Goal: Task Accomplishment & Management: Complete application form

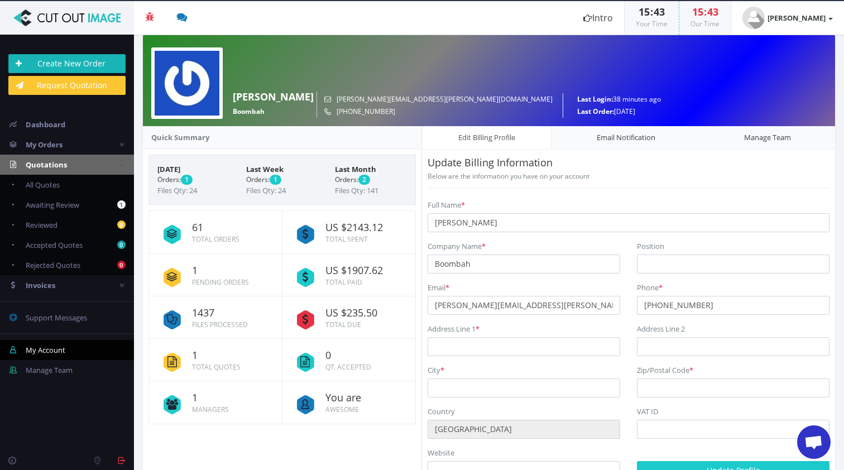
click at [84, 59] on link "Create New Order" at bounding box center [66, 63] width 117 height 19
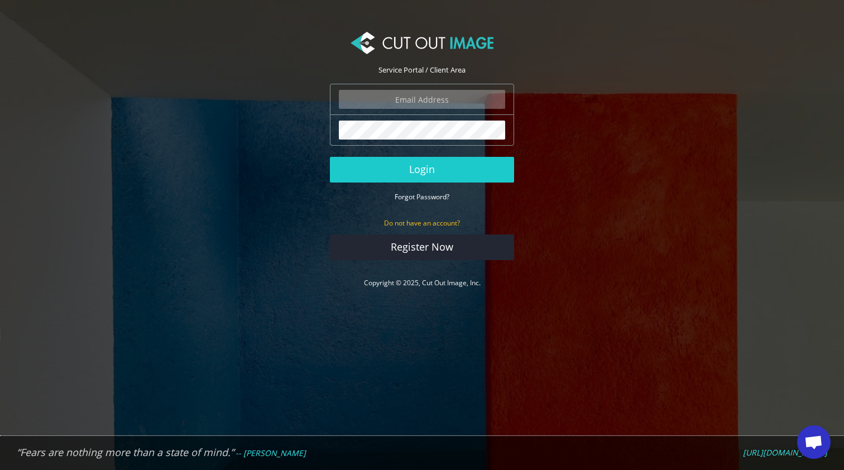
type input "ryan.alioto@boombah.com"
click at [422, 169] on button "Login" at bounding box center [422, 170] width 184 height 26
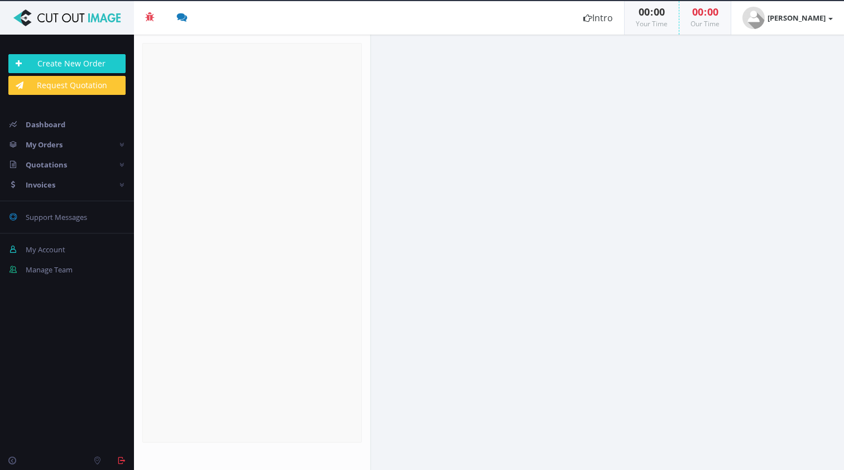
radio input "true"
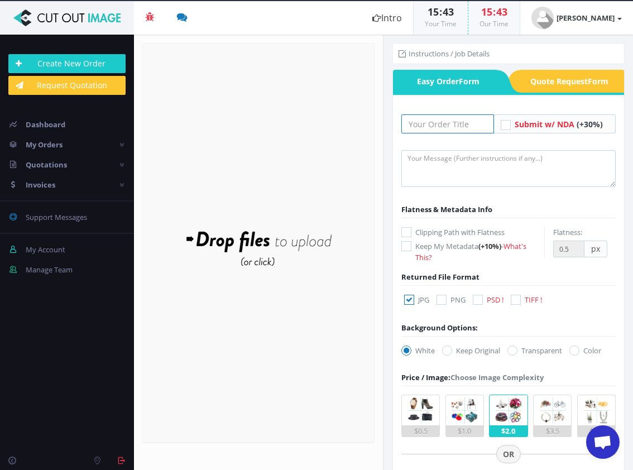
click at [436, 128] on input "text" at bounding box center [447, 123] width 93 height 19
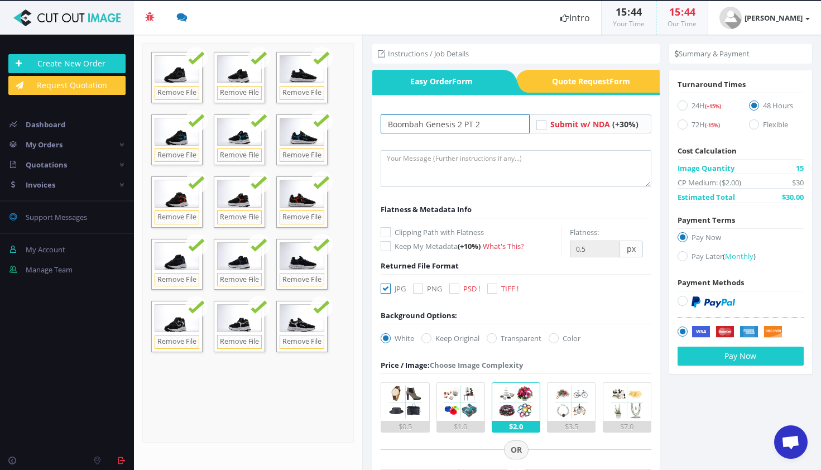
type input "Boombah Genesis 2 PT 2"
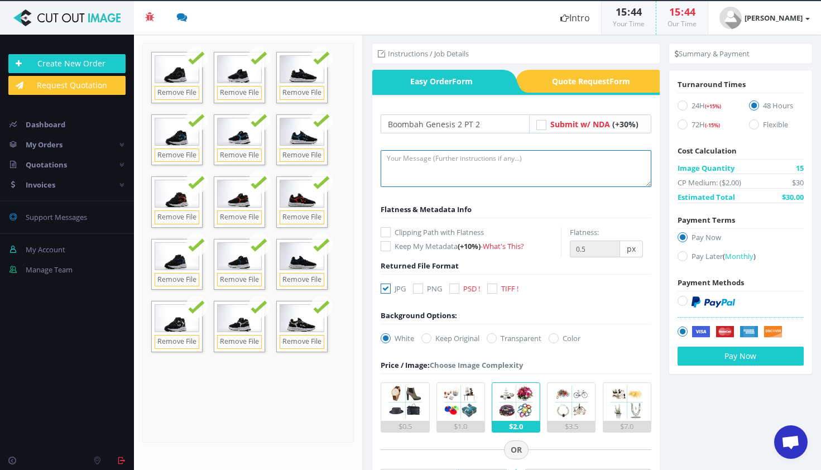
click at [401, 163] on textarea at bounding box center [516, 168] width 270 height 37
type textarea "submitting images for cutout and shadow! please leave file names the same! than…"
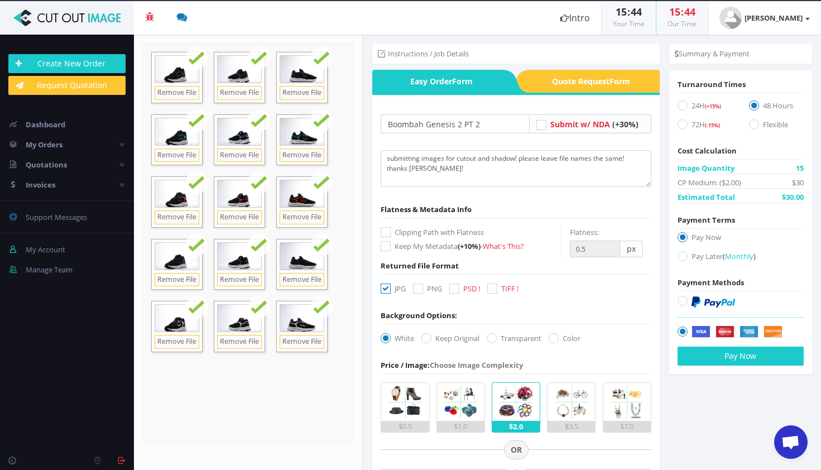
click at [387, 230] on icon at bounding box center [386, 232] width 10 height 10
click at [387, 230] on input "Clipping Path with Flatness" at bounding box center [387, 232] width 7 height 7
checkbox input "true"
click at [420, 291] on icon at bounding box center [418, 289] width 10 height 10
click at [420, 291] on input "PNG" at bounding box center [419, 288] width 7 height 7
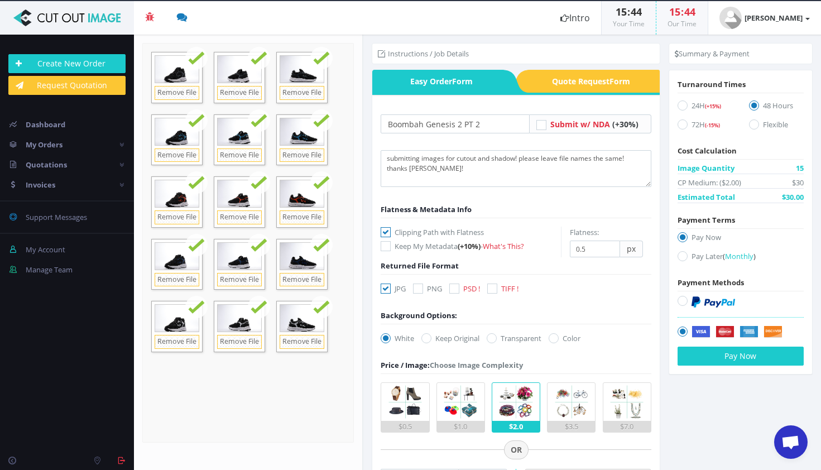
checkbox input "true"
click at [389, 284] on icon at bounding box center [386, 289] width 10 height 10
click at [389, 285] on input "JPG" at bounding box center [387, 288] width 7 height 7
checkbox input "false"
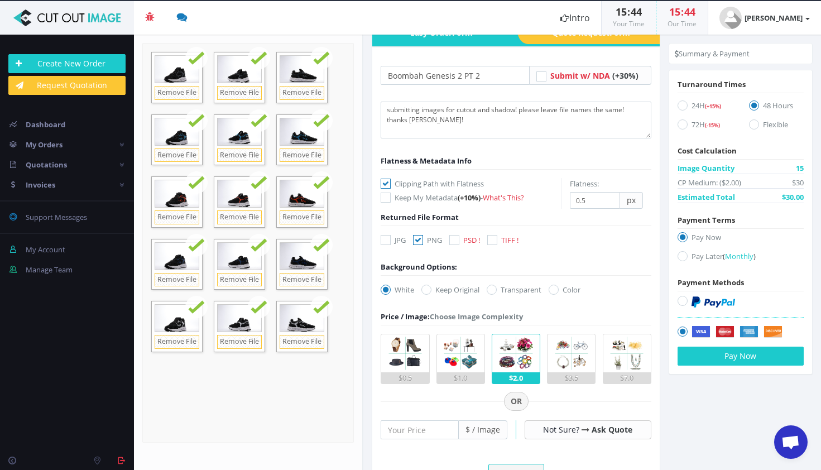
scroll to position [54, 0]
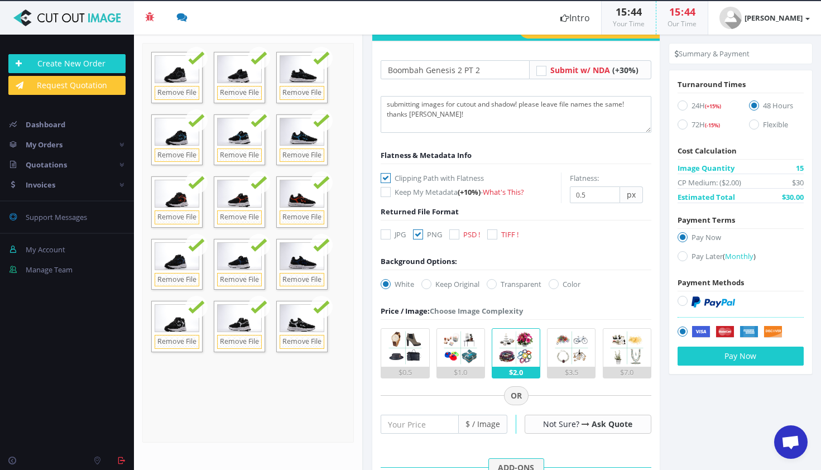
click at [501, 286] on label "Transparent" at bounding box center [514, 284] width 55 height 11
click at [497, 286] on input "Transparent" at bounding box center [493, 284] width 7 height 7
radio input "true"
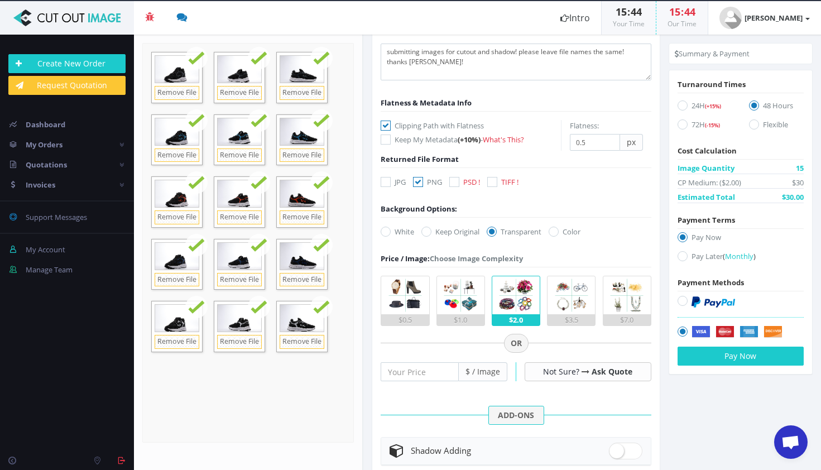
scroll to position [113, 0]
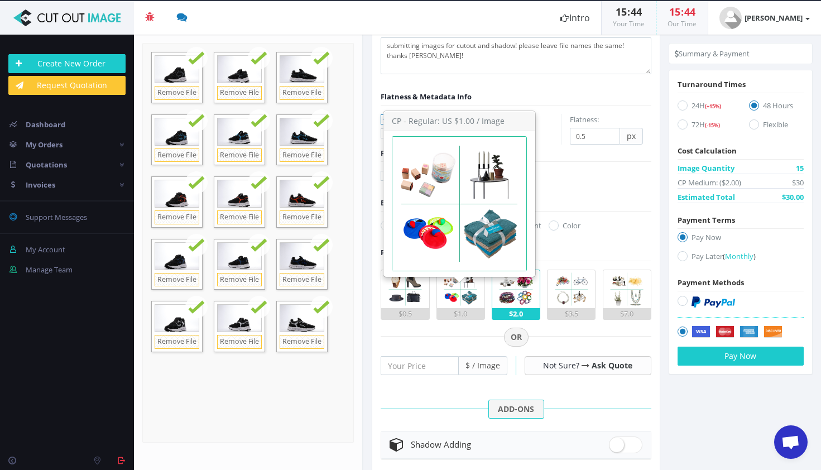
click at [471, 306] on img at bounding box center [461, 289] width 38 height 38
click at [0, 0] on input "$1.0" at bounding box center [0, 0] width 0 height 0
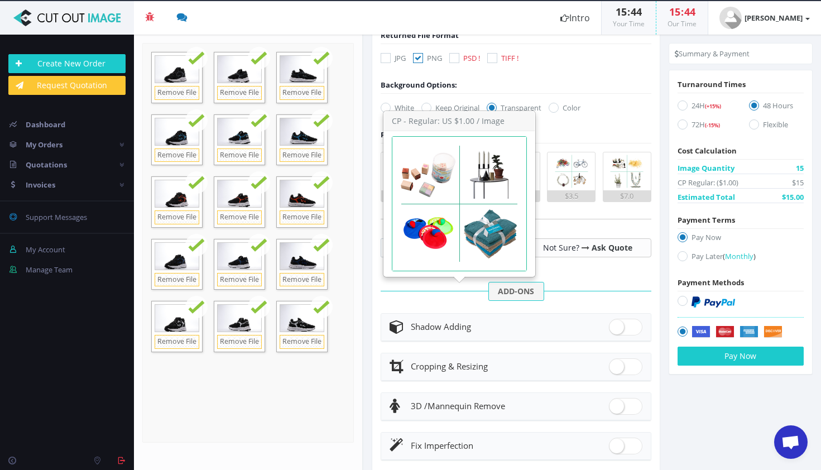
scroll to position [236, 0]
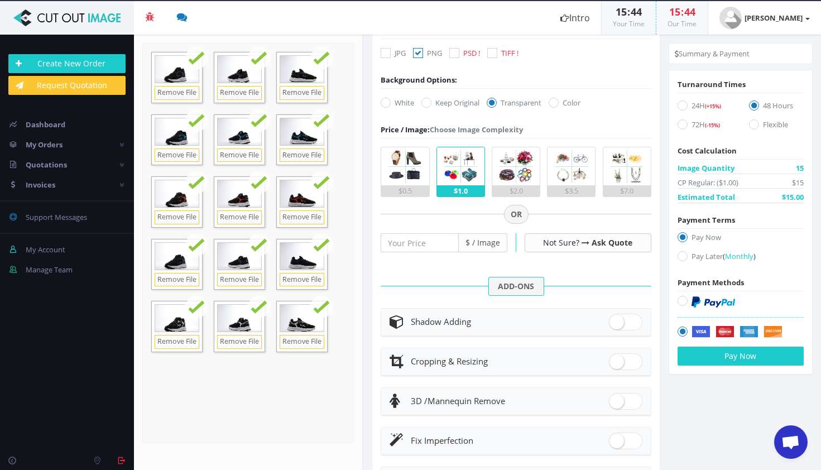
click at [616, 319] on span at bounding box center [626, 322] width 34 height 17
click at [616, 319] on input "checkbox" at bounding box center [612, 319] width 7 height 7
checkbox input "true"
radio input "true"
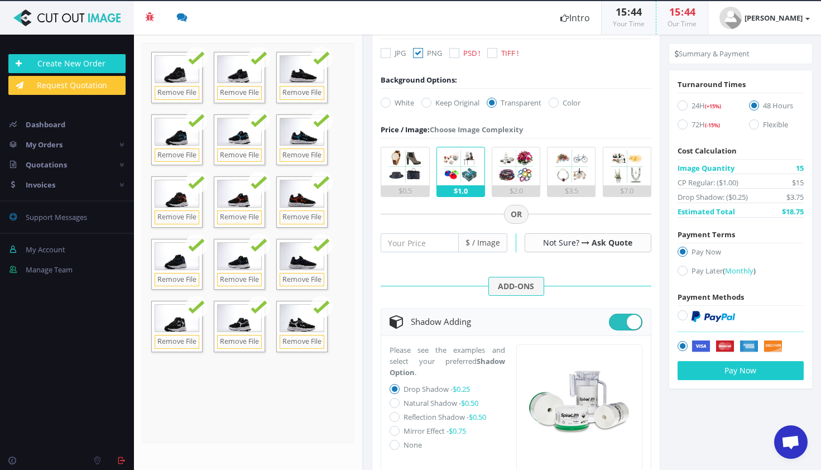
click at [394, 396] on div "Please see the examples and select your preferred Shadow Option . Drop Shadow -…" at bounding box center [453, 401] width 126 height 112
click at [394, 403] on icon at bounding box center [395, 403] width 10 height 10
click at [394, 403] on input "Natural Shadow - $0.50" at bounding box center [396, 403] width 7 height 7
radio input "true"
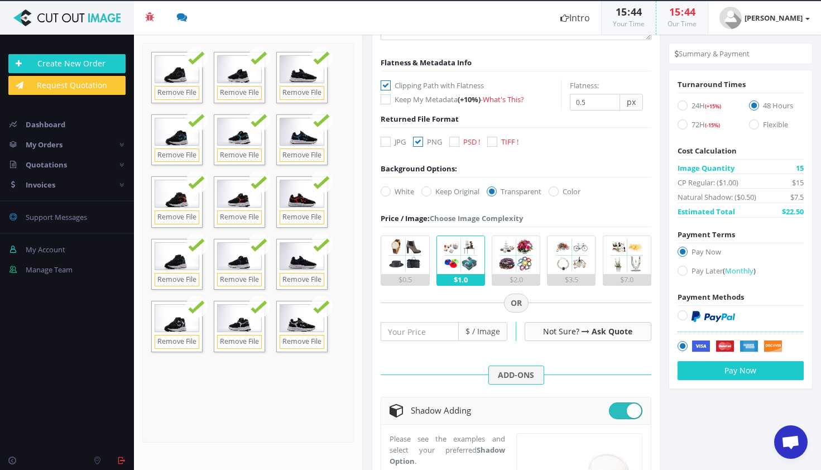
scroll to position [149, 0]
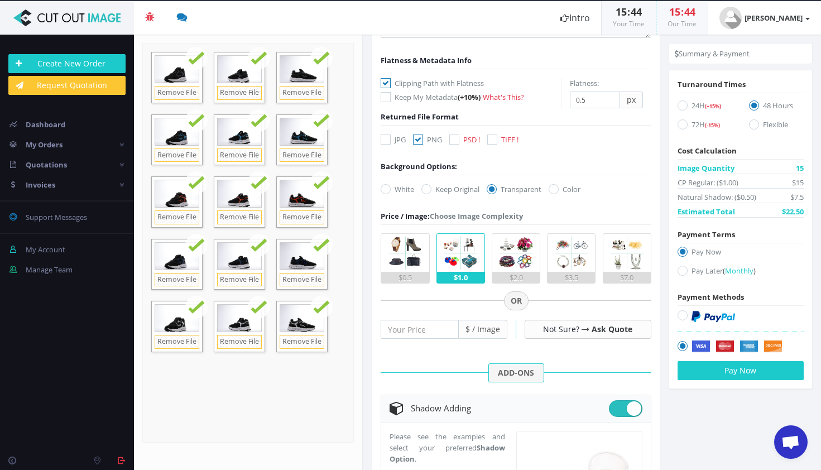
click at [678, 270] on icon at bounding box center [683, 271] width 10 height 10
click at [681, 270] on input "Pay Later ( Monthly )" at bounding box center [684, 270] width 7 height 7
radio input "true"
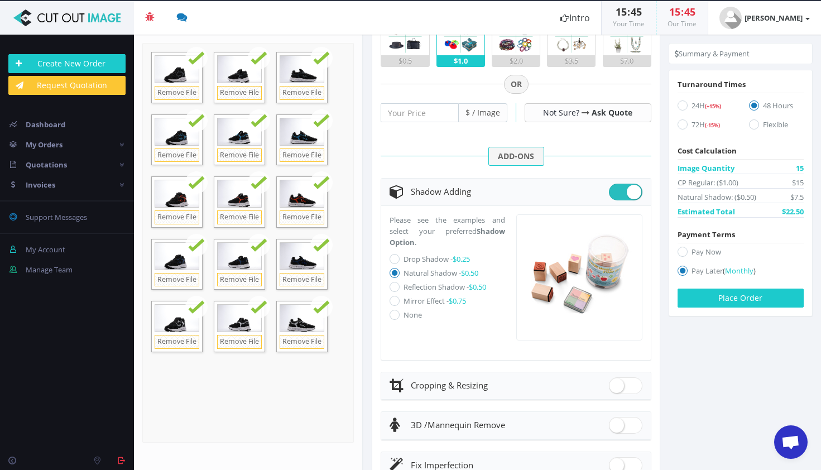
scroll to position [365, 0]
click at [745, 297] on button "Place Order" at bounding box center [741, 298] width 126 height 19
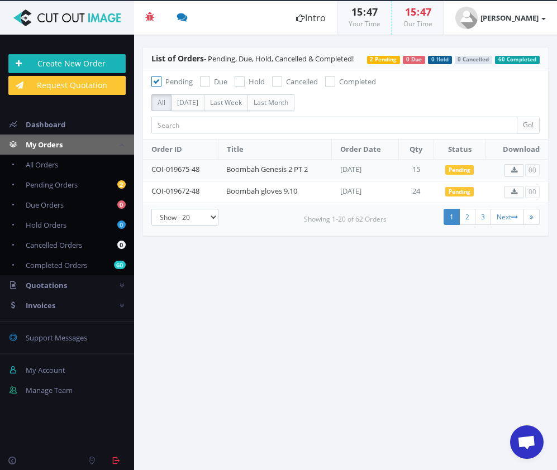
click at [87, 63] on link "Create New Order" at bounding box center [66, 63] width 117 height 19
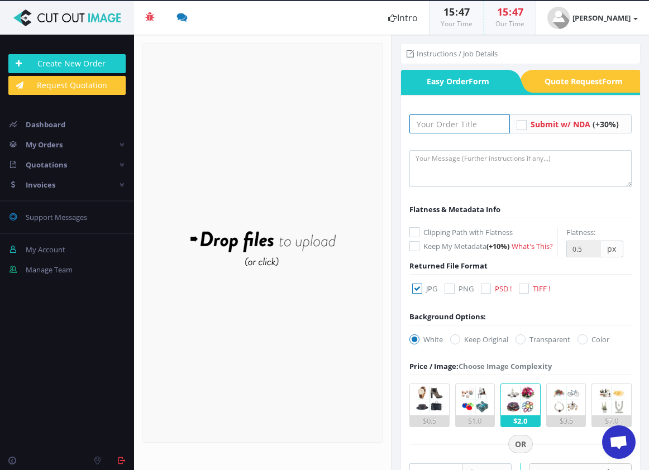
click at [436, 125] on input "text" at bounding box center [459, 123] width 101 height 19
type input "Boombah shoes 9/16"
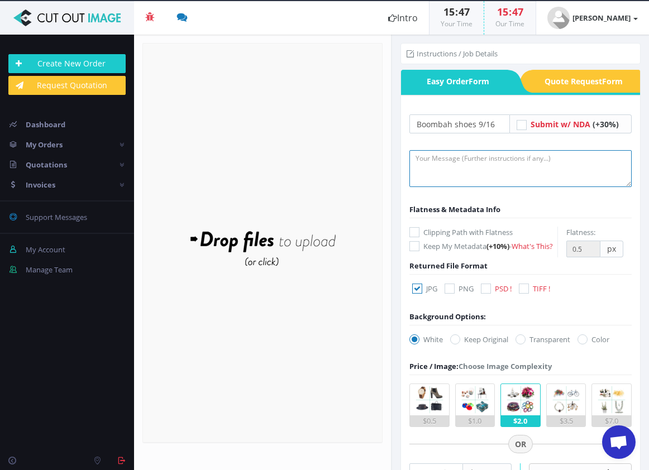
click at [468, 162] on textarea at bounding box center [520, 168] width 222 height 37
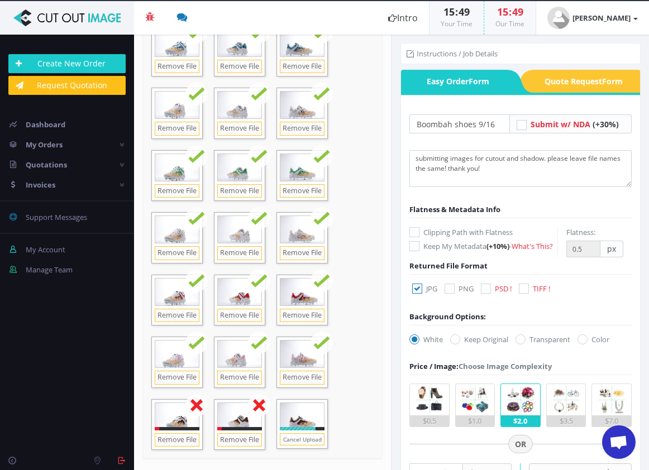
scroll to position [365, 0]
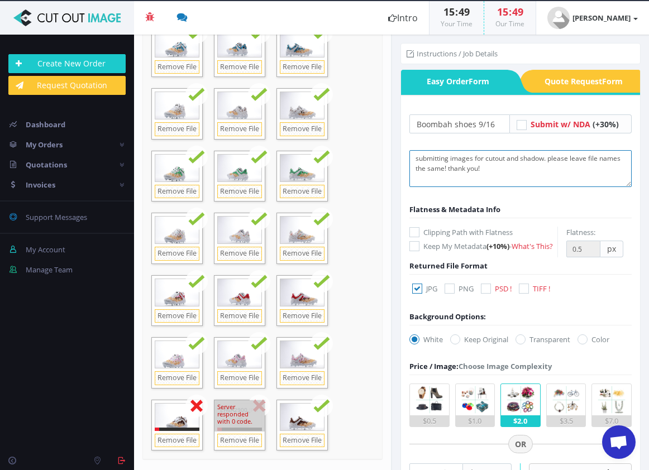
type textarea "submitting images for cutout and shadow. please leave file names the same! than…"
click at [257, 400] on div "Server responded with 0 code." at bounding box center [239, 415] width 50 height 31
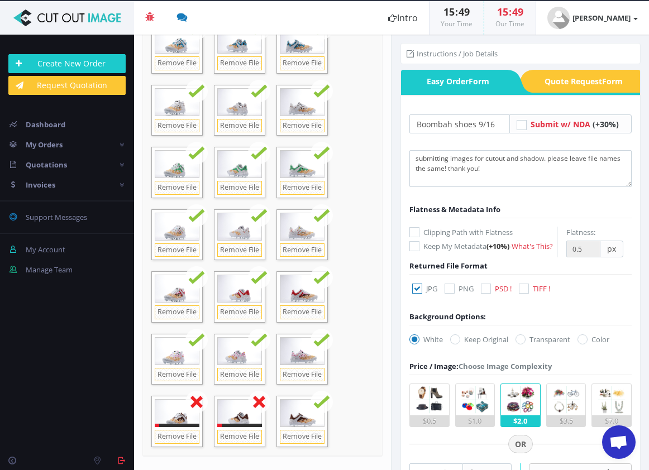
scroll to position [337, 0]
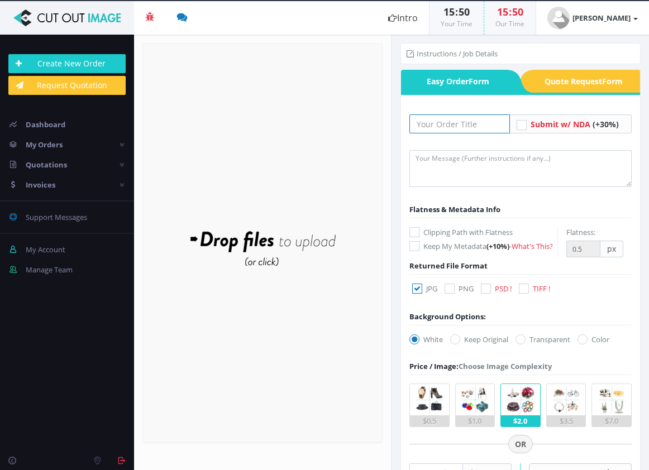
click at [433, 123] on input "text" at bounding box center [459, 123] width 101 height 19
type input "boombah shoes 9/16"
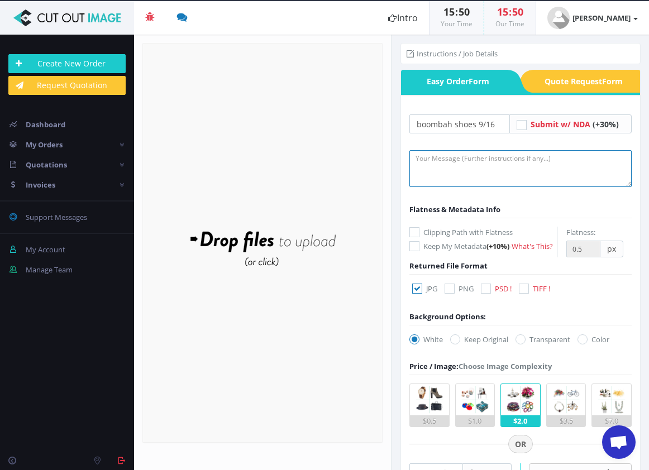
click at [441, 164] on textarea at bounding box center [520, 168] width 222 height 37
type textarea "submitting images for cutout and shadows. please keep file names the same! than…"
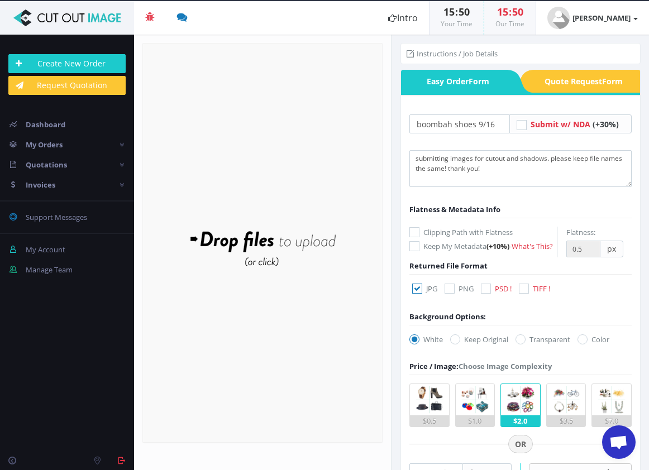
click at [420, 236] on label "Clipping Path with Flatness" at bounding box center [483, 232] width 148 height 11
click at [419, 236] on input "Clipping Path with Flatness" at bounding box center [415, 232] width 7 height 7
checkbox input "true"
click at [453, 294] on icon at bounding box center [449, 289] width 10 height 10
click at [453, 293] on input "PNG" at bounding box center [450, 288] width 7 height 7
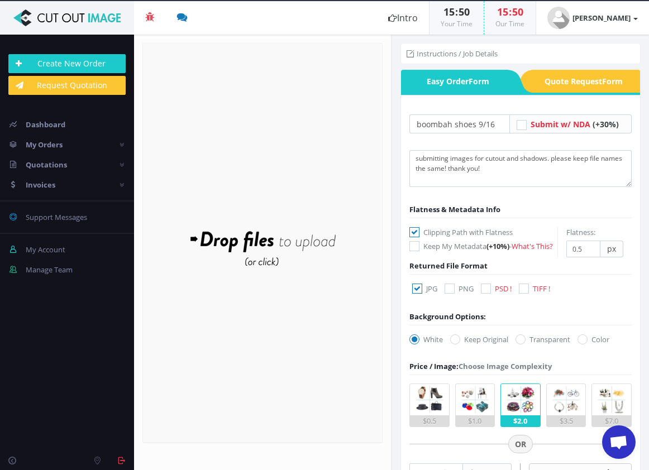
checkbox input "true"
click at [423, 294] on label "JPG" at bounding box center [424, 288] width 25 height 11
click at [422, 293] on input "JPG" at bounding box center [418, 288] width 7 height 7
checkbox input "false"
click at [532, 345] on label "Transparent" at bounding box center [542, 339] width 55 height 11
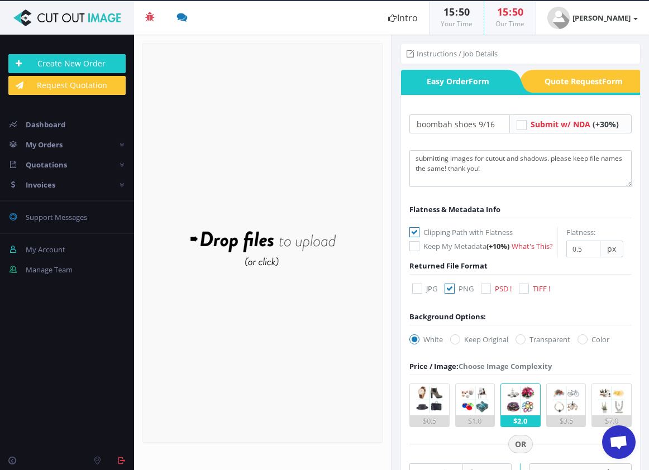
click at [525, 343] on input "Transparent" at bounding box center [521, 339] width 7 height 7
radio input "true"
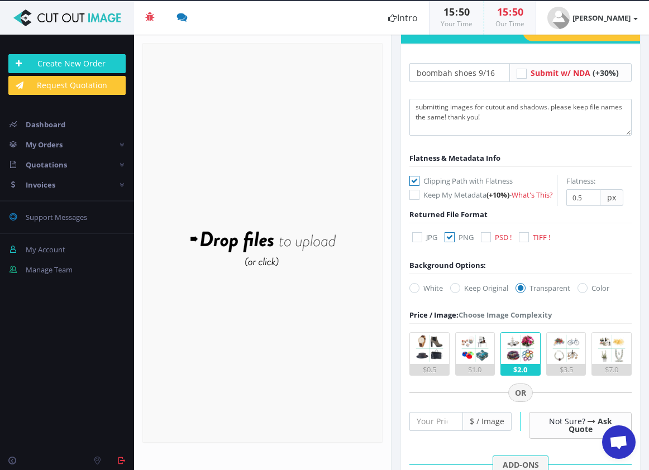
scroll to position [62, 0]
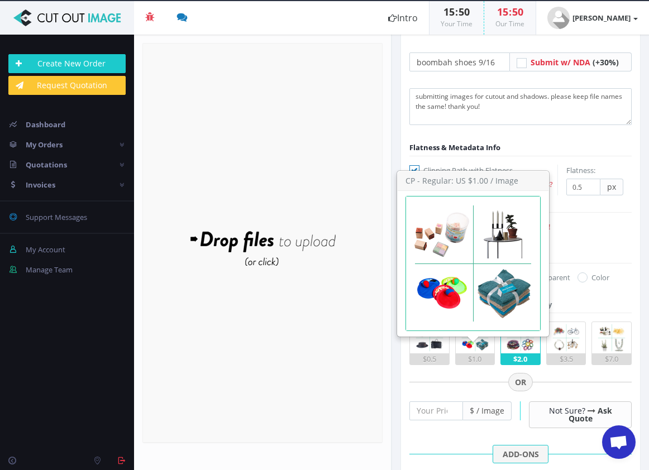
click at [475, 352] on img at bounding box center [475, 337] width 31 height 31
click at [0, 0] on input "$1.0" at bounding box center [0, 0] width 0 height 0
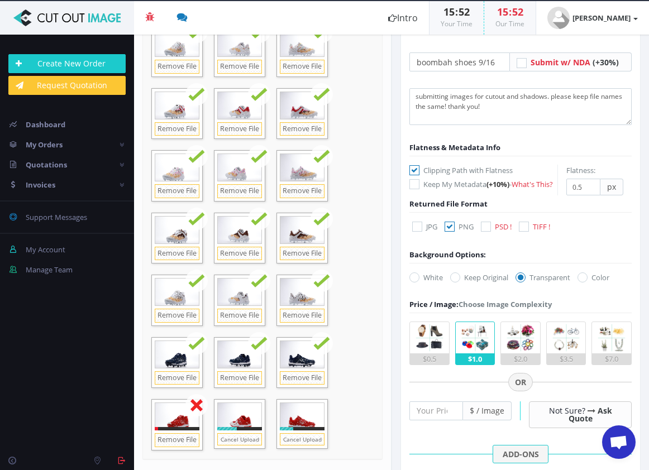
scroll to position [551, 0]
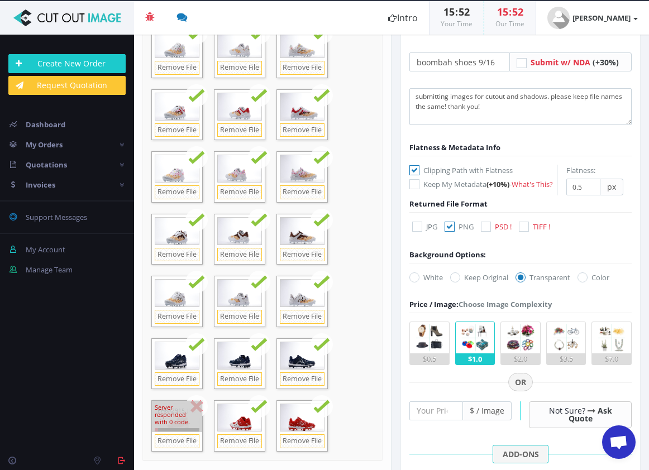
click at [195, 401] on div "Server responded with 0 code." at bounding box center [177, 416] width 50 height 31
click at [180, 437] on link "Remove File" at bounding box center [177, 441] width 45 height 14
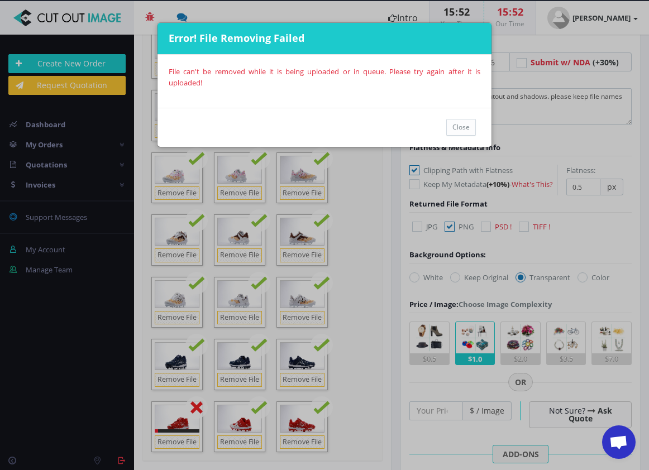
scroll to position [523, 0]
click at [469, 130] on button "Close" at bounding box center [461, 127] width 30 height 17
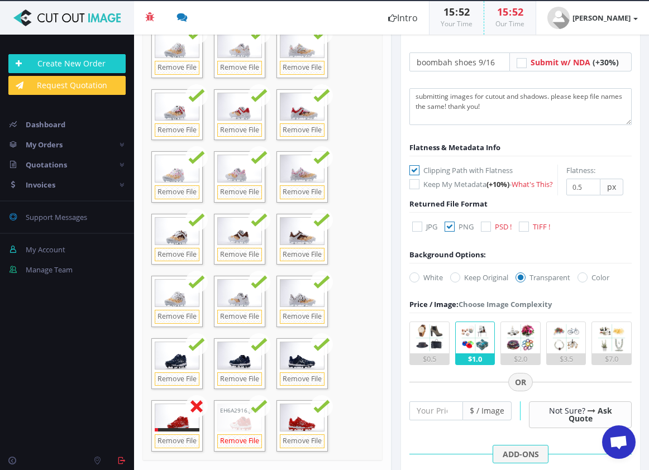
click at [250, 442] on link "Remove File" at bounding box center [239, 441] width 45 height 14
click at [251, 438] on link "Remove File" at bounding box center [239, 441] width 45 height 14
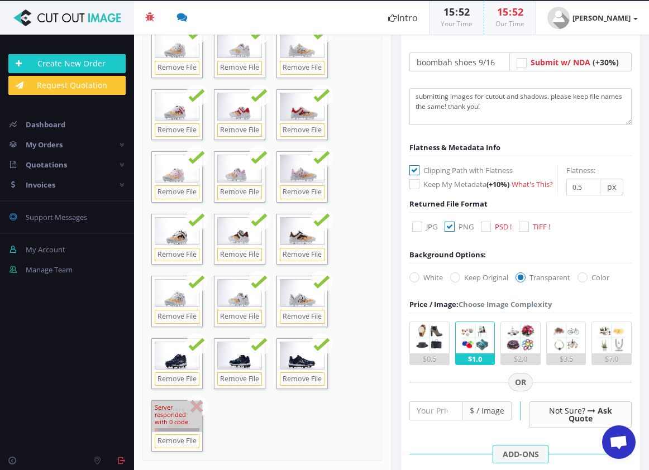
click at [198, 405] on div "Server responded with 0 code." at bounding box center [177, 416] width 50 height 31
click at [178, 438] on link "Remove File" at bounding box center [177, 441] width 45 height 14
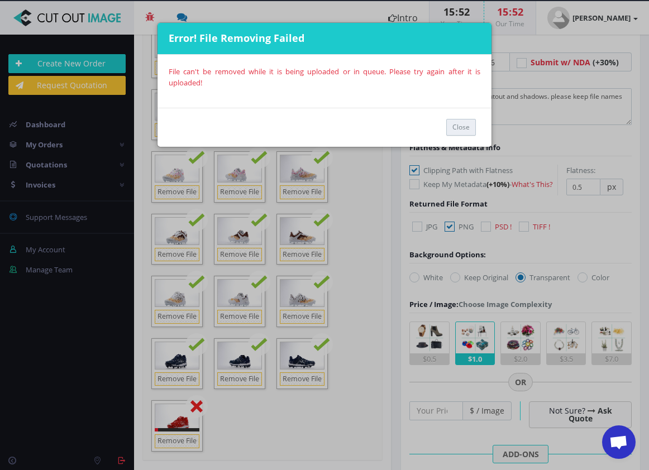
click at [455, 125] on button "Close" at bounding box center [461, 127] width 30 height 17
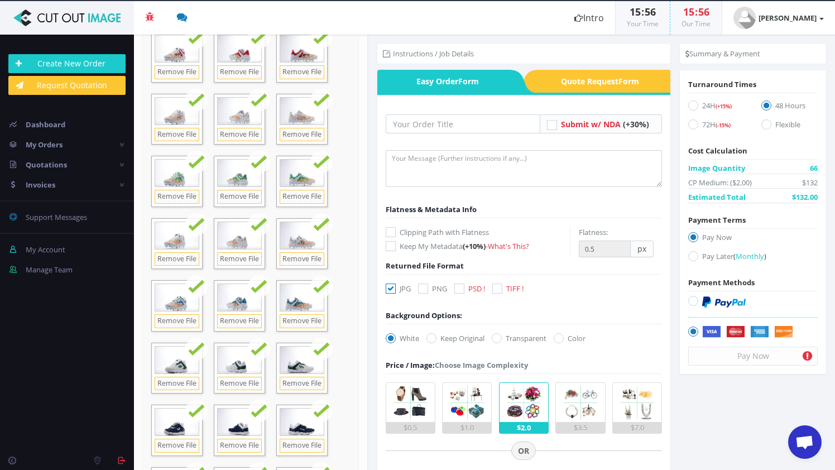
scroll to position [184, 0]
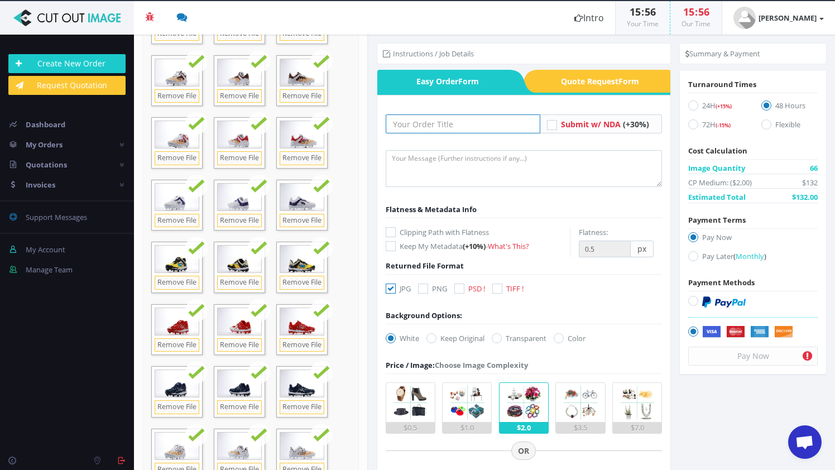
click at [447, 124] on input "text" at bounding box center [463, 123] width 155 height 19
type input "Boombah shoes 9/16"
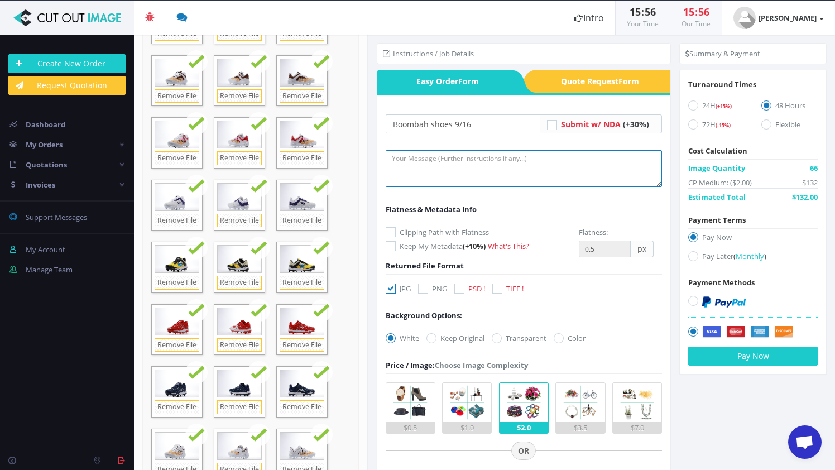
click at [440, 153] on textarea at bounding box center [524, 168] width 277 height 37
type textarea "submitting images for cutout and shadow! please keep file names the same!! than…"
click at [397, 231] on label "Clipping Path with Flatness" at bounding box center [478, 232] width 184 height 11
click at [396, 231] on input "Clipping Path with Flatness" at bounding box center [392, 232] width 7 height 7
checkbox input "true"
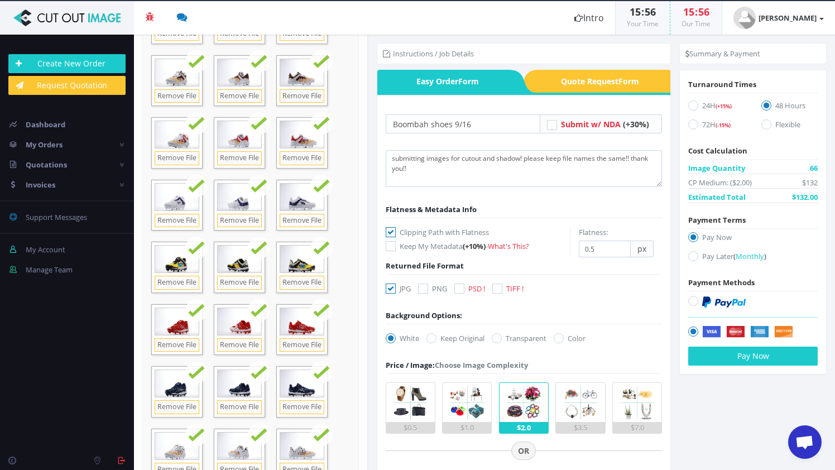
click at [425, 289] on icon at bounding box center [423, 289] width 10 height 10
click at [425, 289] on input "PNG" at bounding box center [424, 288] width 7 height 7
checkbox input "true"
click at [393, 287] on icon at bounding box center [391, 289] width 10 height 10
click at [393, 287] on input "JPG" at bounding box center [392, 288] width 7 height 7
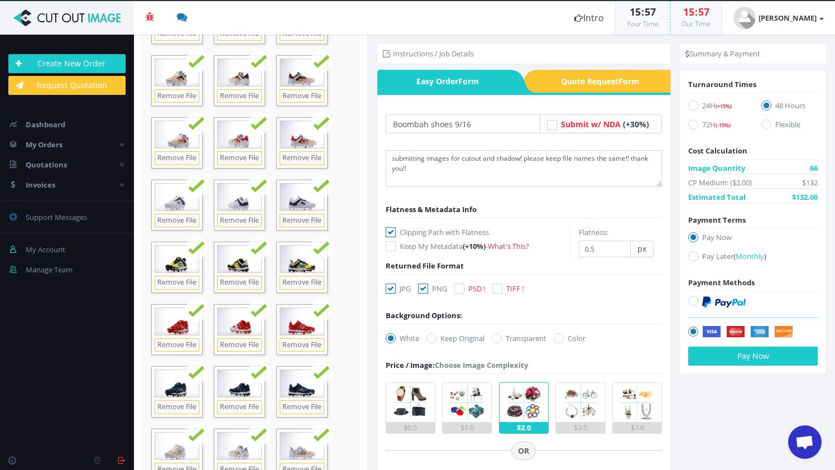
checkbox input "false"
click at [502, 340] on icon at bounding box center [497, 338] width 10 height 10
click at [502, 340] on input "Transparent" at bounding box center [498, 338] width 7 height 7
radio input "true"
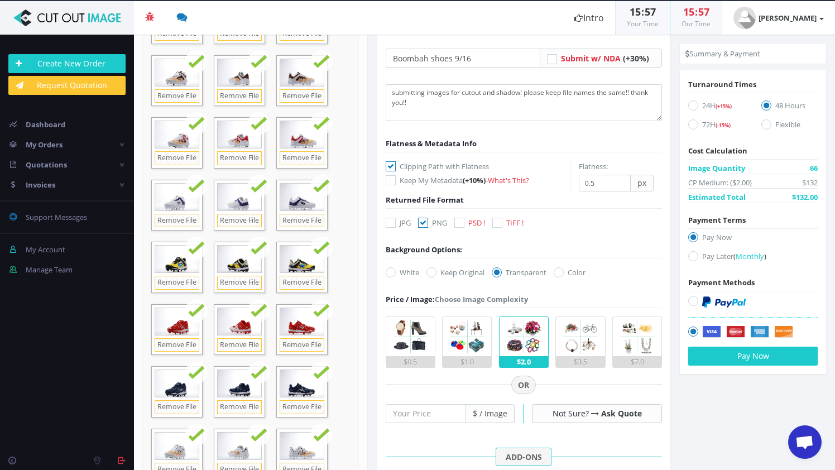
click at [472, 361] on div "$1.0" at bounding box center [467, 361] width 49 height 11
click at [0, 0] on input "$1.0" at bounding box center [0, 0] width 0 height 0
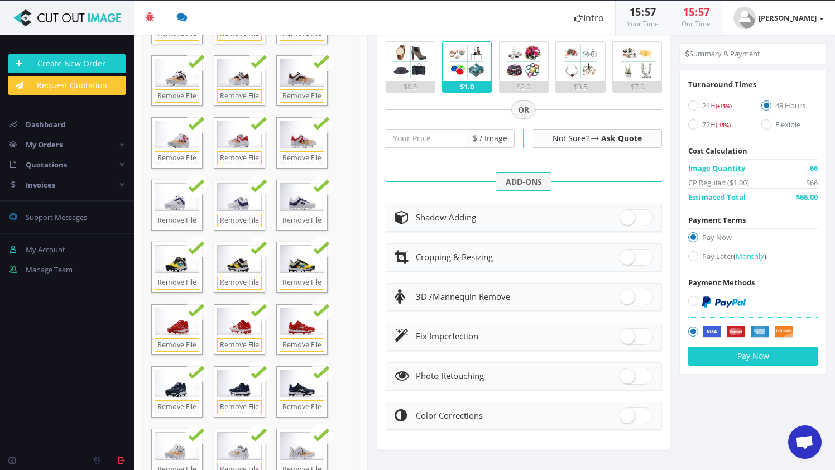
scroll to position [341, 0]
click at [629, 218] on span at bounding box center [637, 218] width 34 height 17
click at [627, 218] on input "checkbox" at bounding box center [623, 215] width 7 height 7
checkbox input "true"
radio input "true"
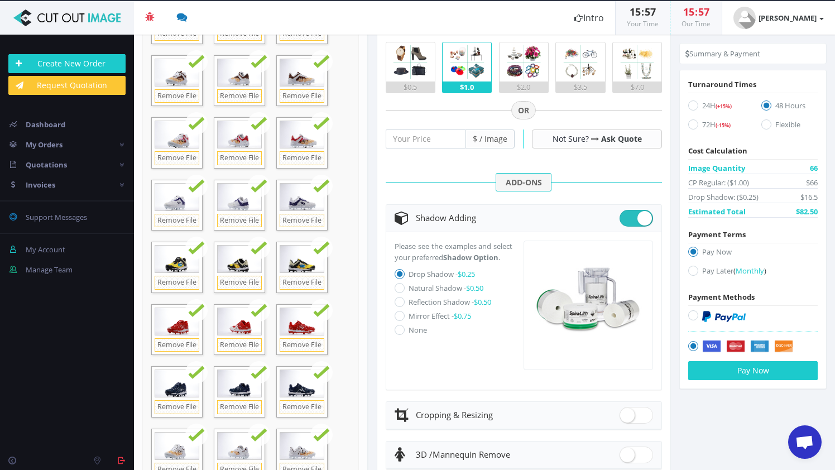
click at [396, 293] on icon at bounding box center [400, 288] width 10 height 10
click at [398, 292] on input "Natural Shadow - $0.50" at bounding box center [401, 288] width 7 height 7
radio input "true"
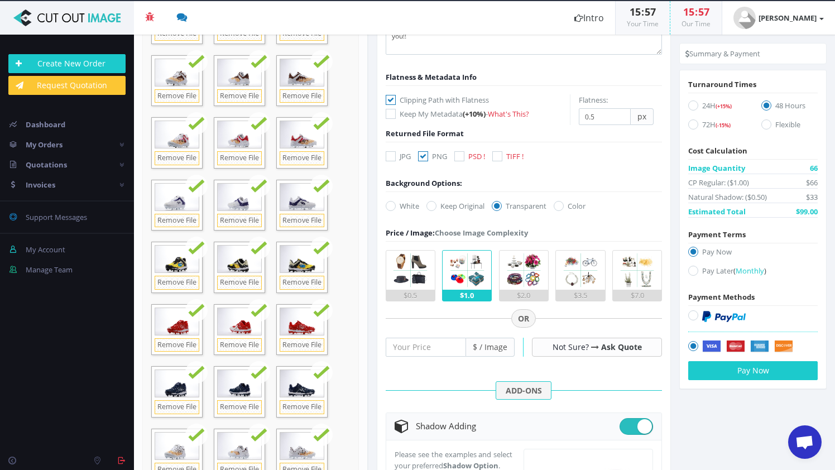
scroll to position [132, 0]
click at [648, 271] on label "Pay Later ( Monthly )" at bounding box center [753, 272] width 130 height 15
click at [648, 271] on input "Pay Later ( Monthly )" at bounding box center [694, 270] width 7 height 7
radio input "true"
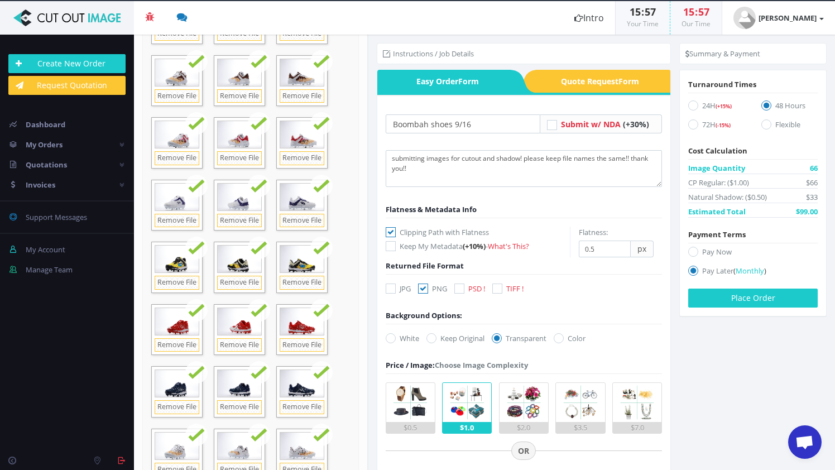
scroll to position [0, 0]
click at [477, 167] on textarea "submitting images for cutout and shadow! please keep file names the same!! than…" at bounding box center [524, 168] width 277 height 37
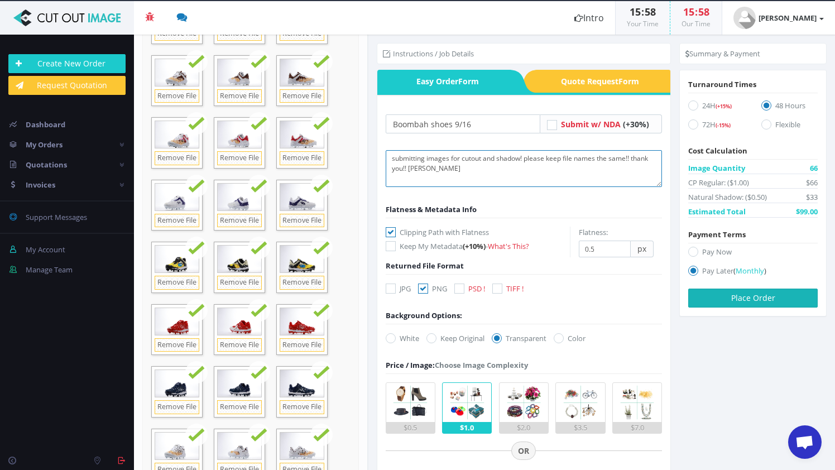
type textarea "submitting images for cutout and shadow! please keep file names the same!! than…"
click at [648, 299] on button "Place Order" at bounding box center [753, 298] width 130 height 19
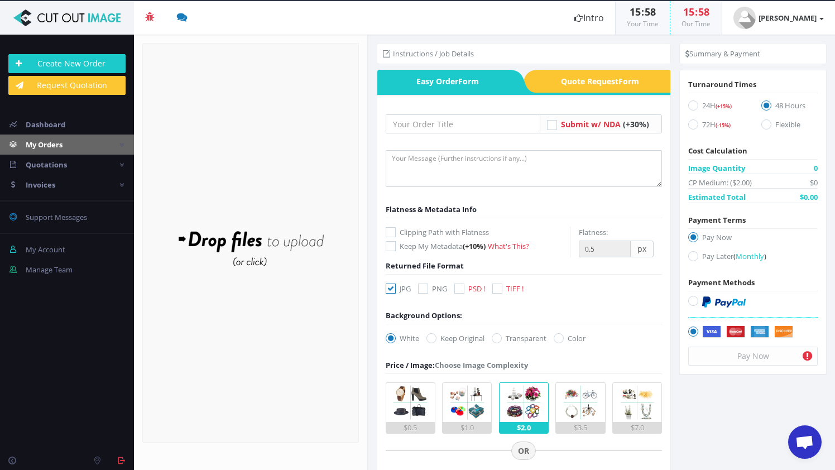
click at [122, 144] on icon at bounding box center [121, 144] width 4 height 7
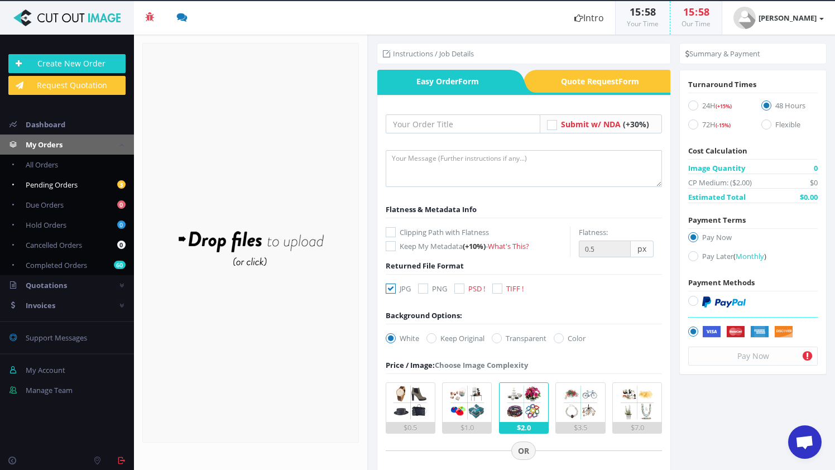
click at [68, 188] on span "Pending Orders" at bounding box center [52, 185] width 52 height 10
